Goal: Communication & Community: Share content

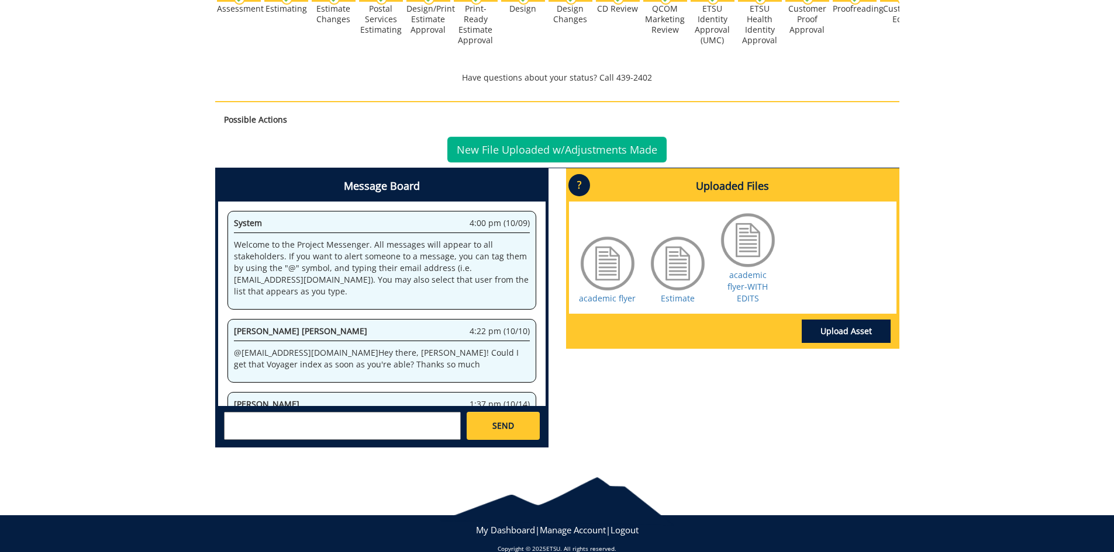
scroll to position [217, 0]
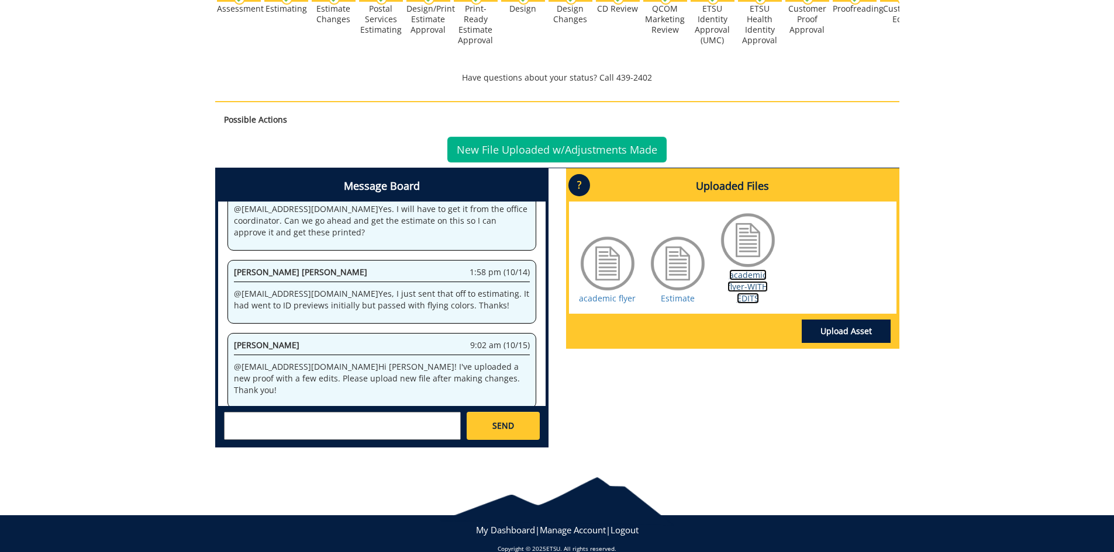
click at [759, 273] on link "academic flyer-WITH EDITS" at bounding box center [747, 287] width 40 height 34
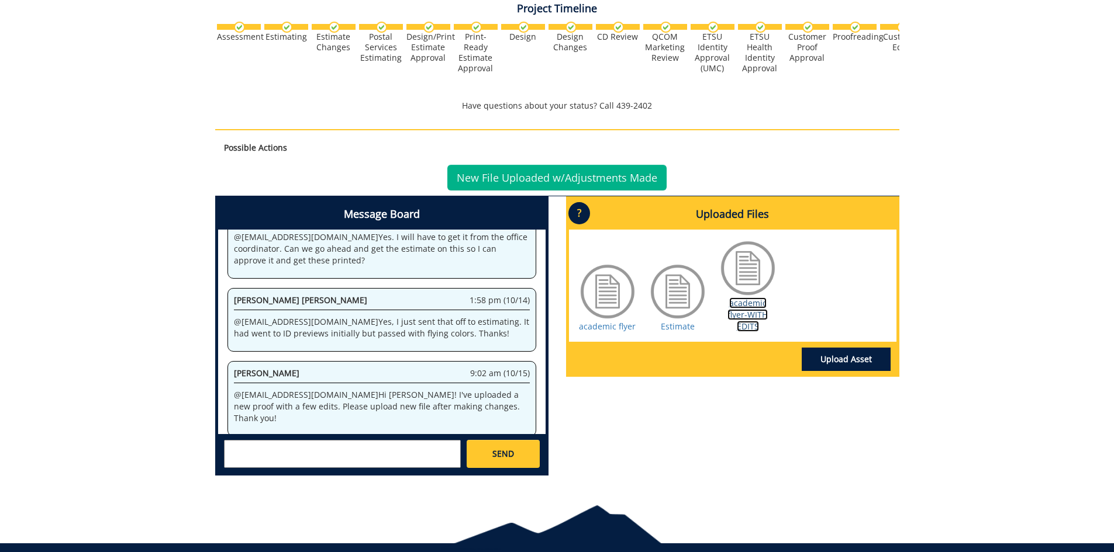
scroll to position [409, 0]
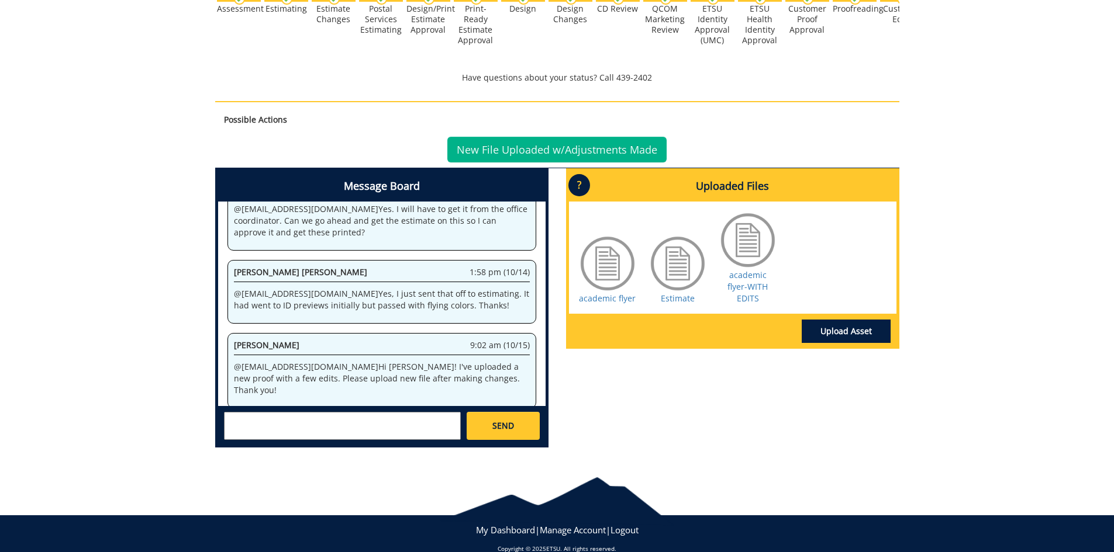
click at [261, 426] on textarea at bounding box center [342, 426] width 237 height 28
type textarea "@[EMAIL_ADDRESS][DOMAIN_NAME] Here is the revised file"
click at [823, 320] on link "Upload Asset" at bounding box center [846, 331] width 89 height 23
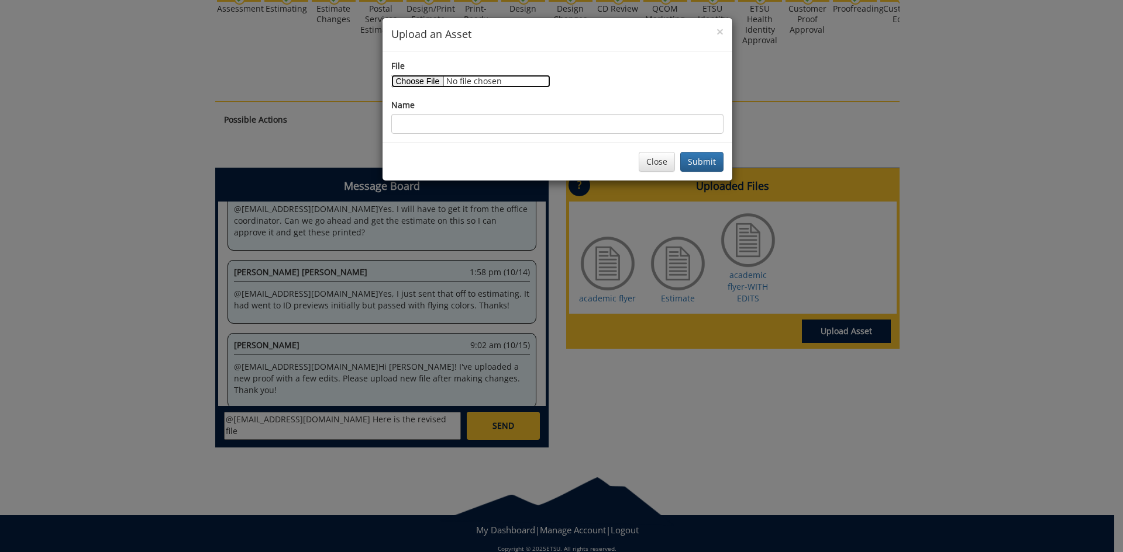
click at [425, 87] on input "File" at bounding box center [470, 81] width 159 height 13
type input "C:\fakepath\Academic Building-FINAL.pdf"
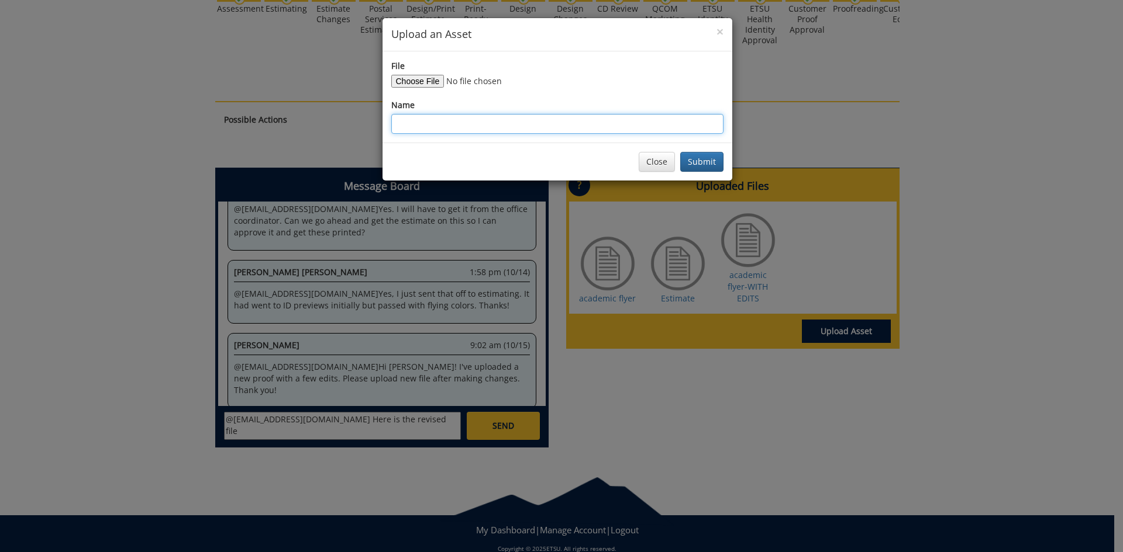
click at [544, 123] on input "Name" at bounding box center [557, 124] width 332 height 20
type input "Academic Flyer - FINAL"
click at [685, 161] on button "Submit" at bounding box center [701, 162] width 43 height 20
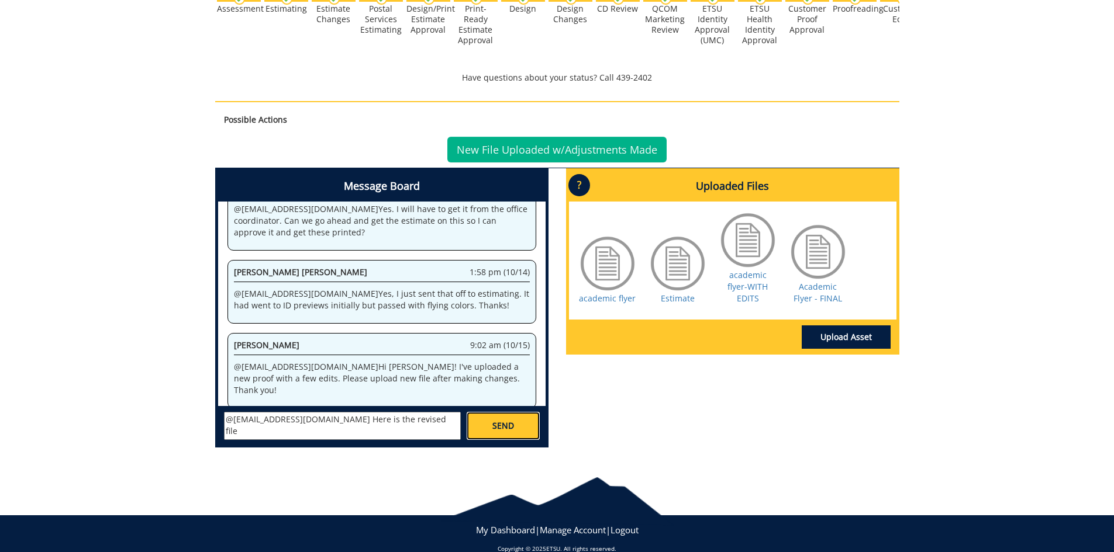
click at [493, 419] on link "SEND" at bounding box center [503, 426] width 72 height 28
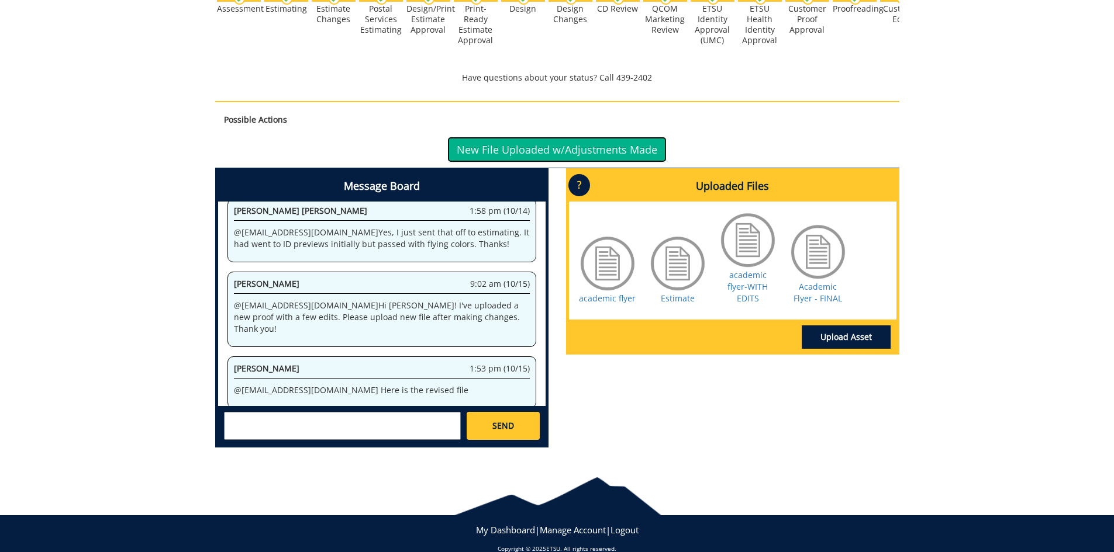
click at [534, 145] on link "New File Uploaded w/Adjustments Made" at bounding box center [556, 150] width 219 height 26
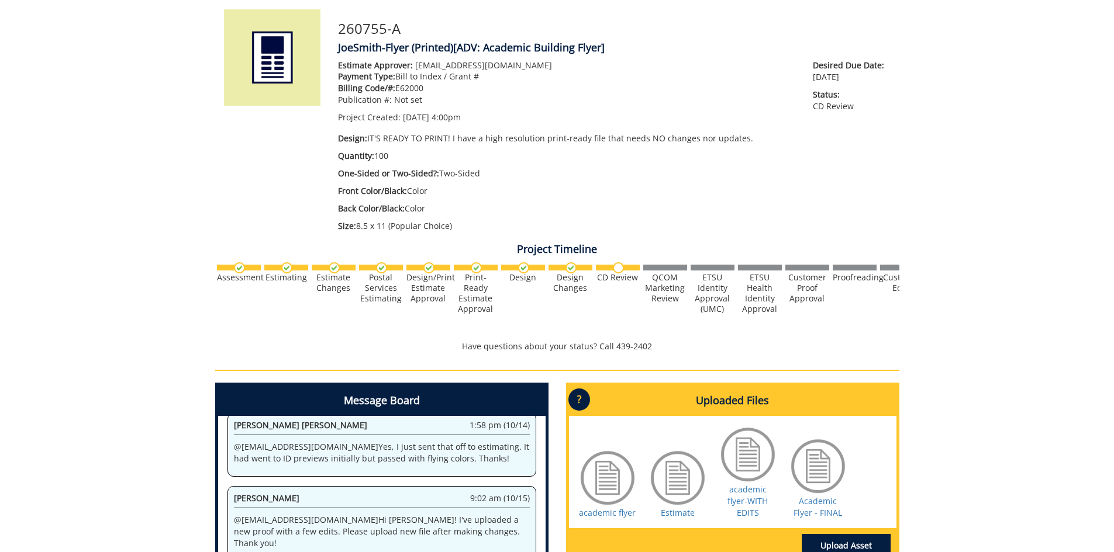
scroll to position [256, 0]
